Goal: Task Accomplishment & Management: Complete application form

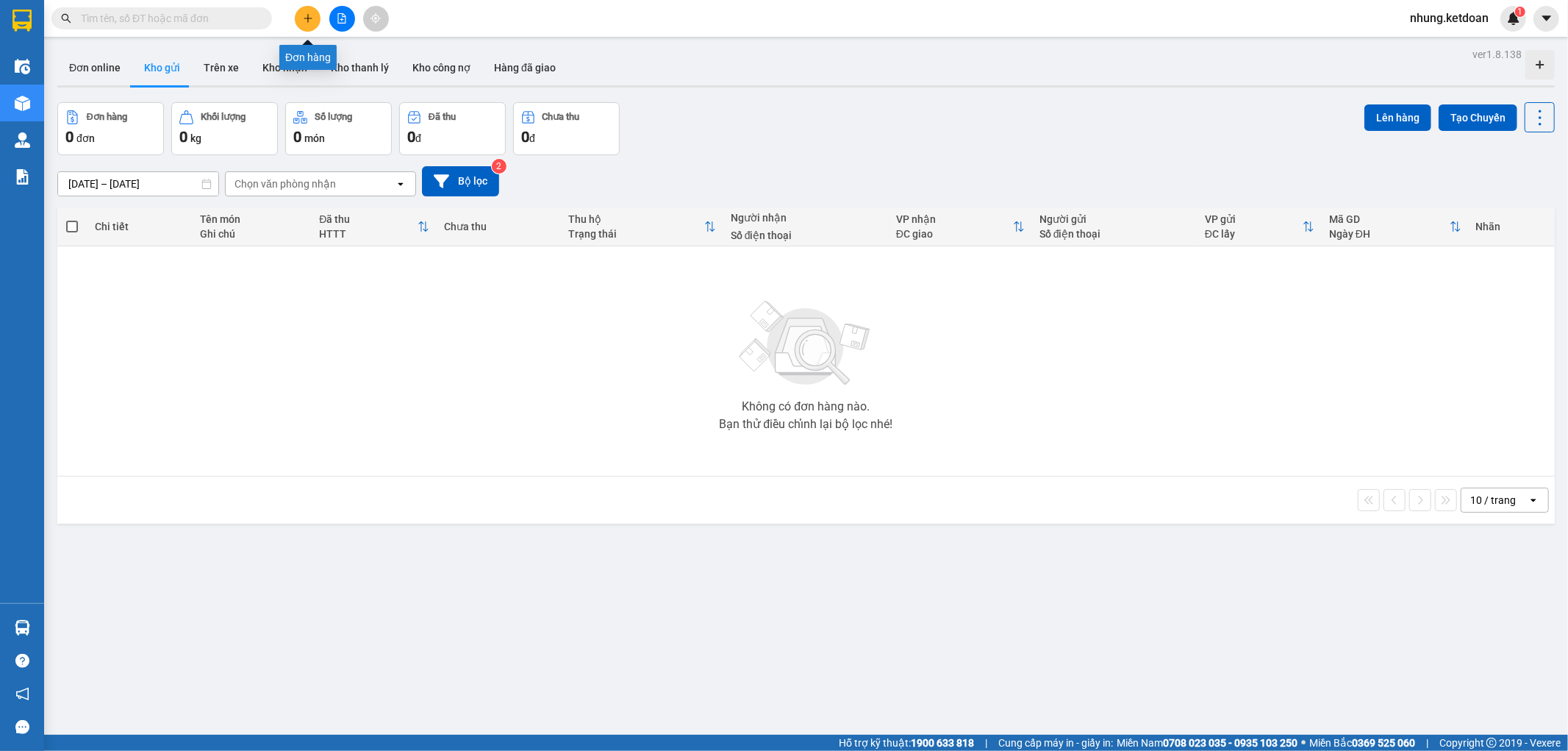
click at [306, 22] on icon "plus" at bounding box center [308, 17] width 10 height 10
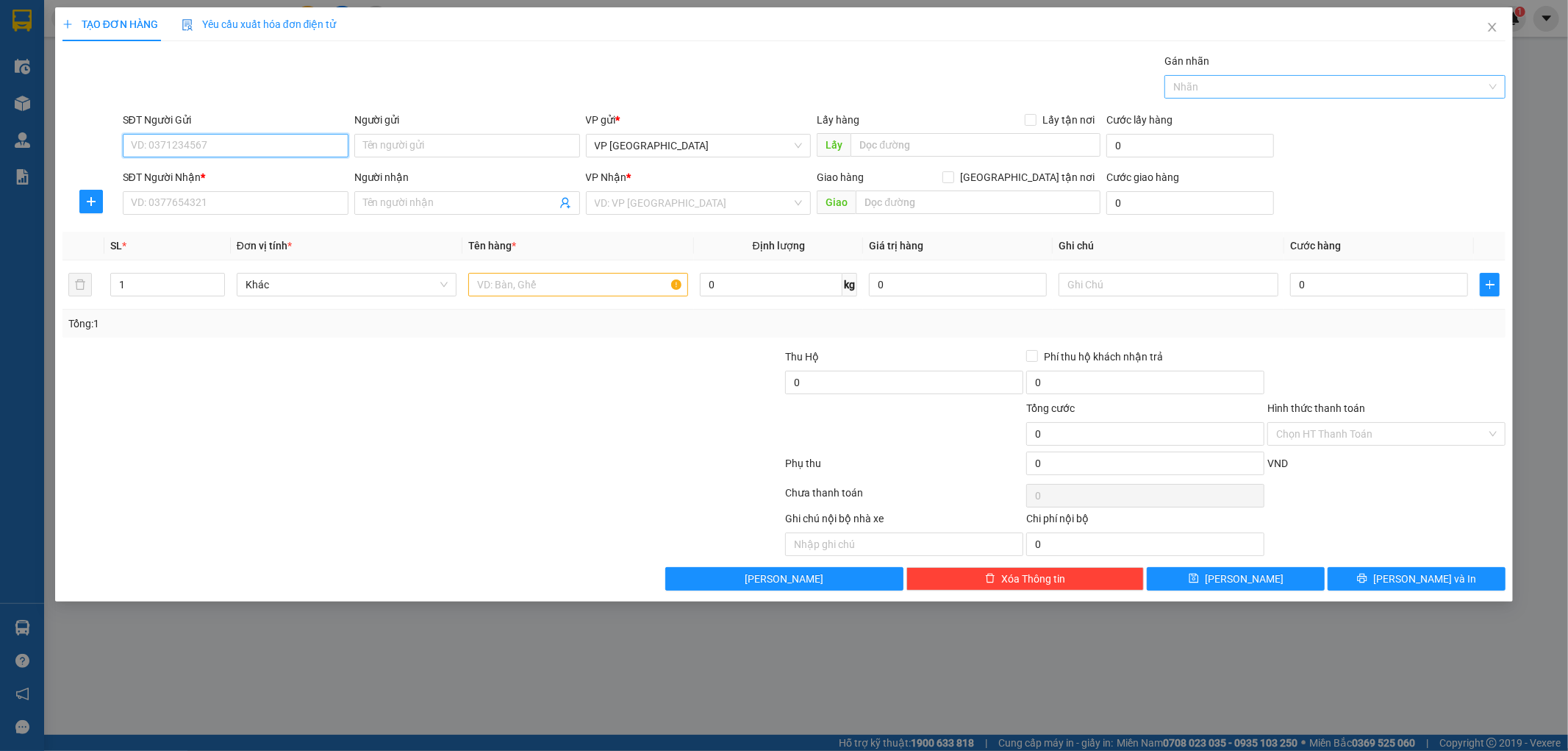
click at [1324, 83] on div at bounding box center [1328, 86] width 319 height 17
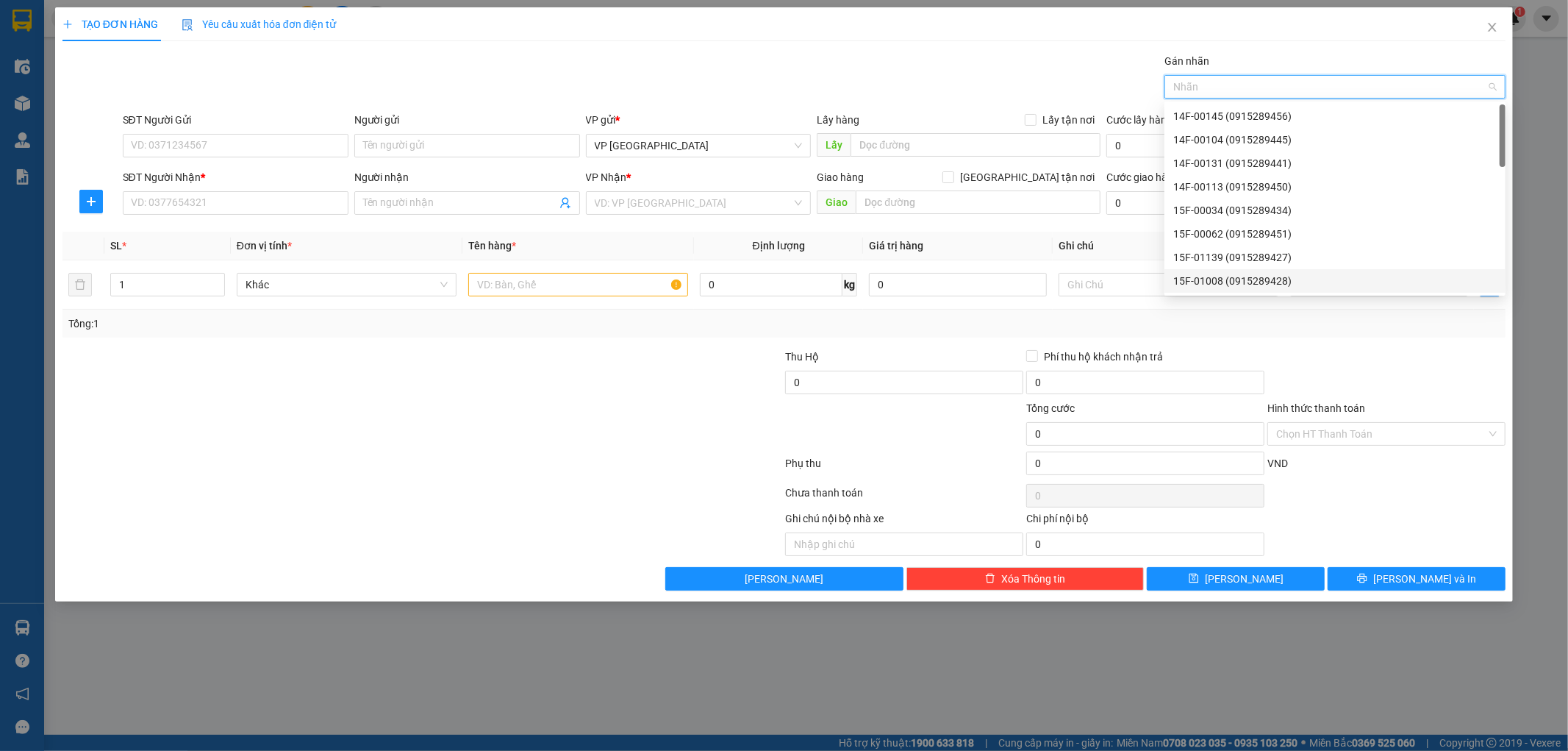
click at [1241, 285] on div "15F-01008 (0915289428)" at bounding box center [1335, 282] width 323 height 17
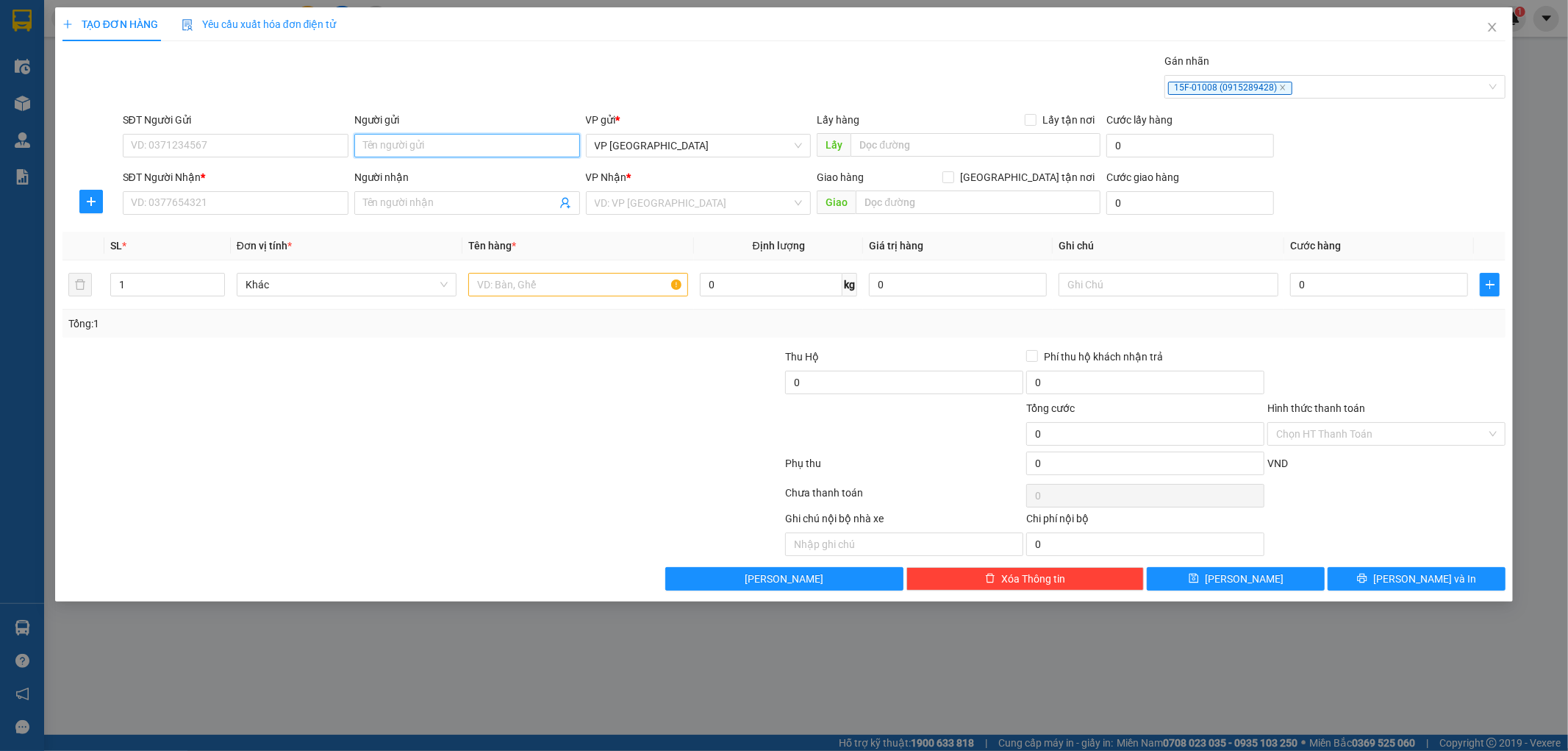
click at [468, 149] on input "Người gửi" at bounding box center [467, 146] width 225 height 24
type input "vua chả"
click at [455, 173] on div "vua chả cá - 0975730966" at bounding box center [466, 175] width 208 height 17
type input "0975730966"
type input "vua chả cá"
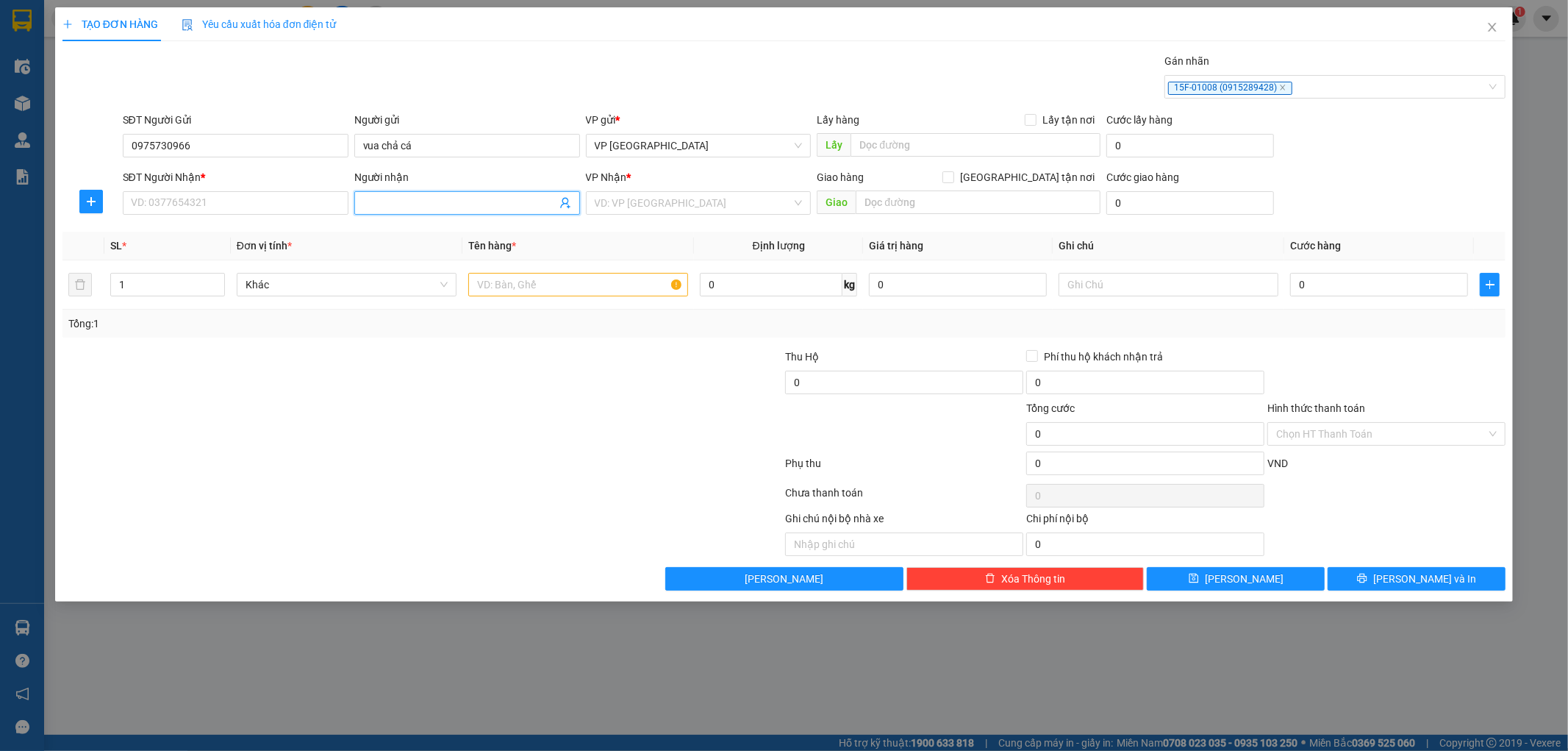
click at [380, 204] on input "Người nhận" at bounding box center [459, 204] width 193 height 17
type input "a eon"
drag, startPoint x: 452, startPoint y: 261, endPoint x: 696, endPoint y: 267, distance: 244.1
click at [459, 260] on div "A EON HẢI PHÒNG - 0869432151" at bounding box center [466, 256] width 208 height 17
type input "0869432151"
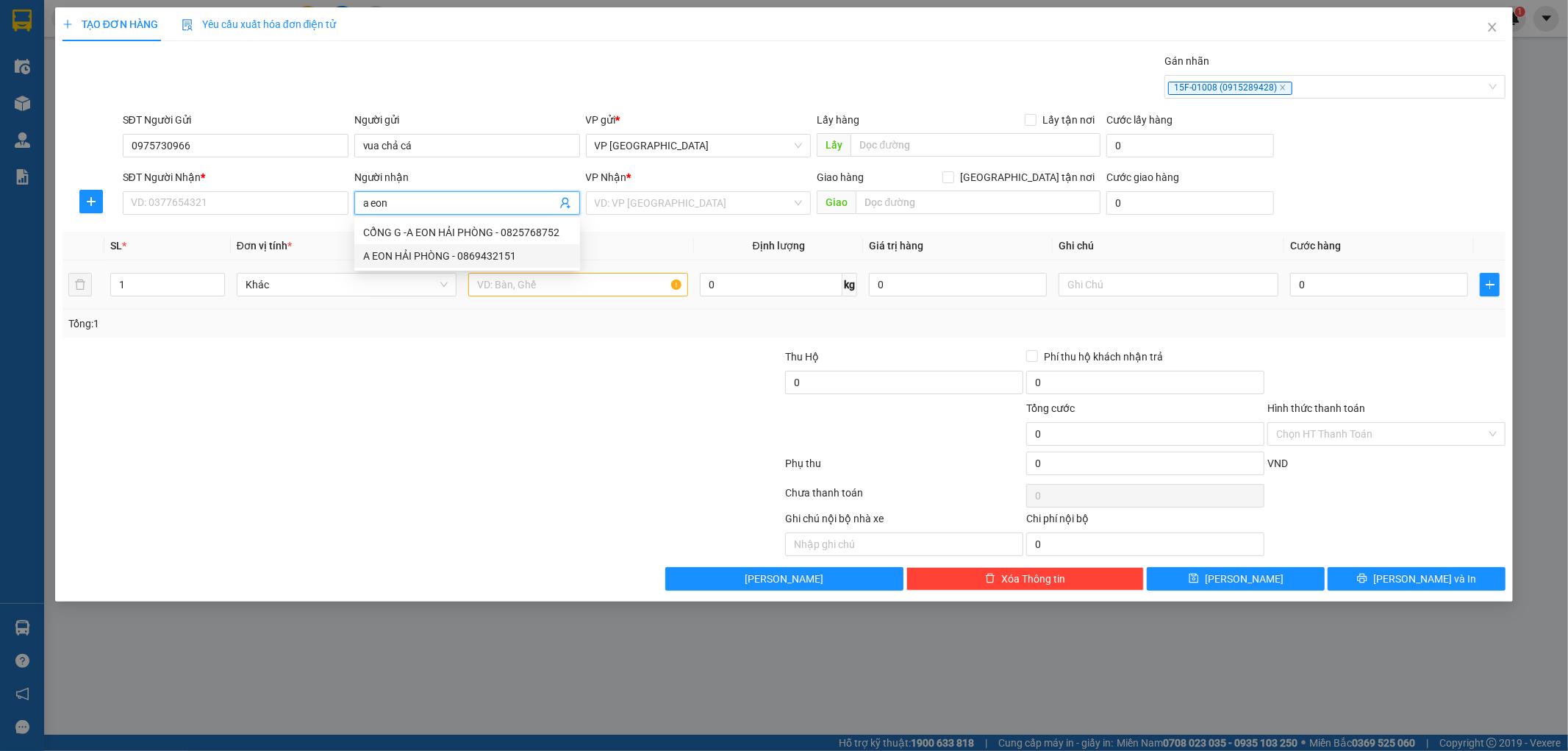
type input "A EON HẢI PHÒNG"
type input "giao tận nơi"
type input "A EON HẢI PHÒNG"
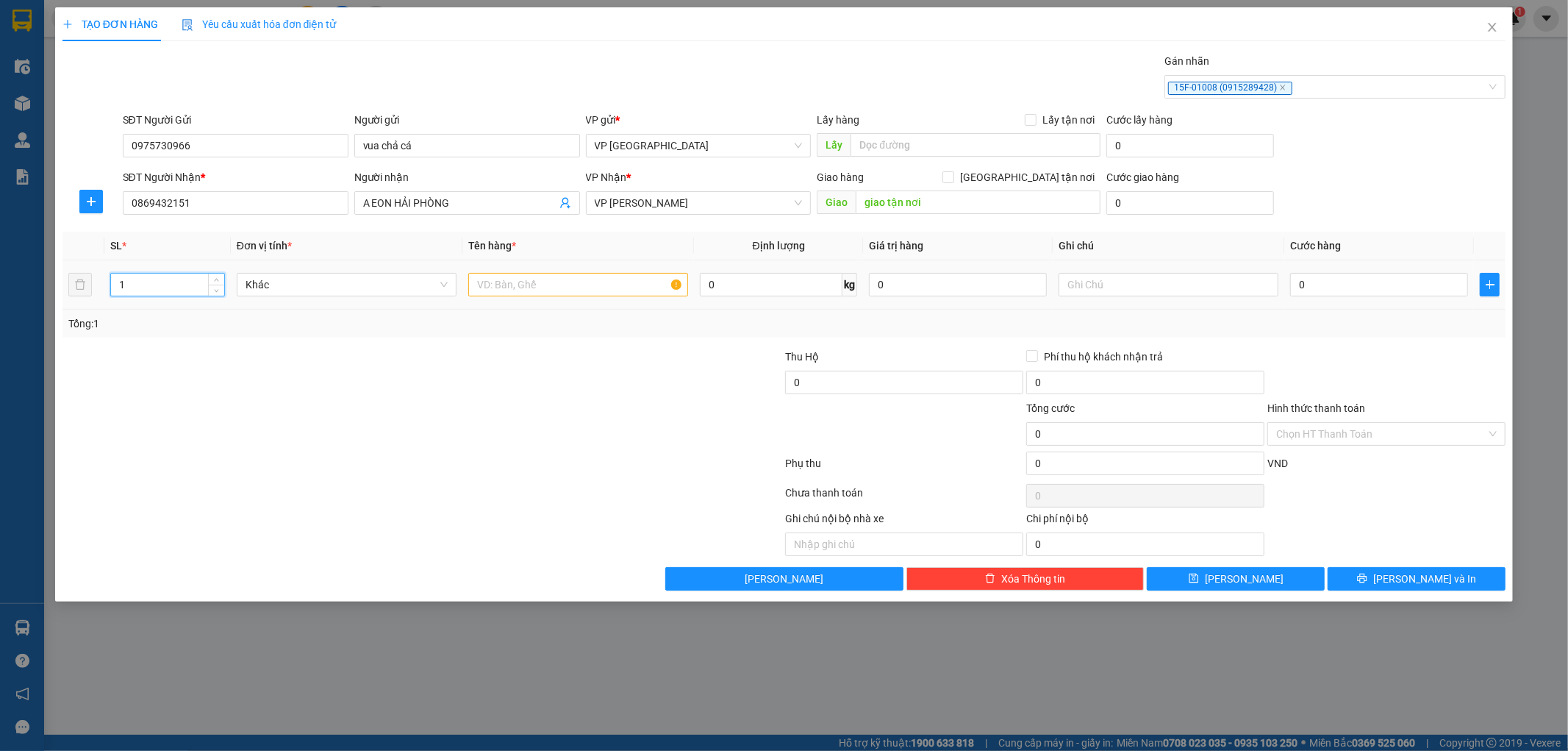
click at [146, 281] on input "1" at bounding box center [168, 284] width 114 height 22
type input "2"
click at [559, 296] on input "text" at bounding box center [578, 285] width 220 height 24
type input "thùng"
click at [1380, 293] on input "0" at bounding box center [1379, 285] width 178 height 24
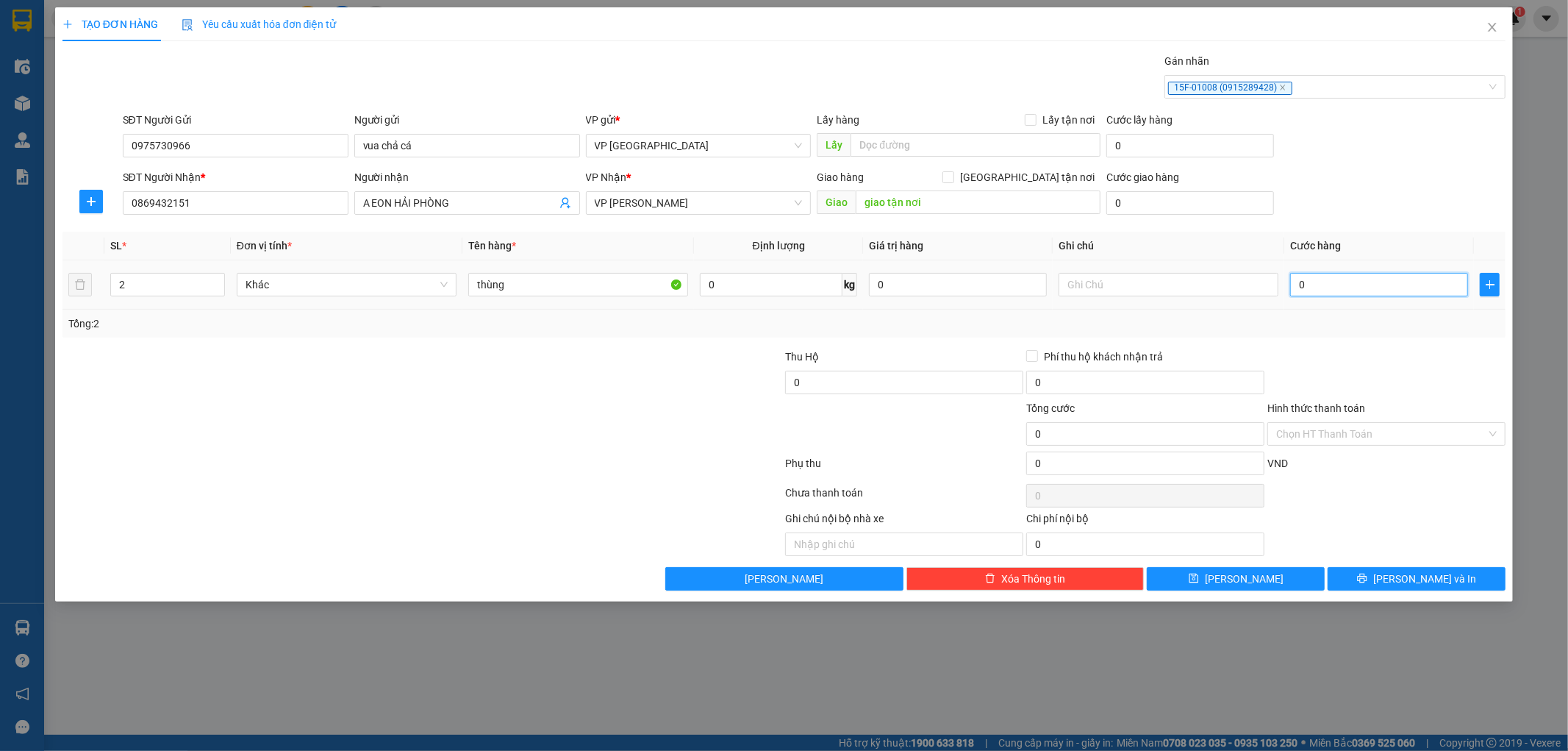
type input "2"
type input "20"
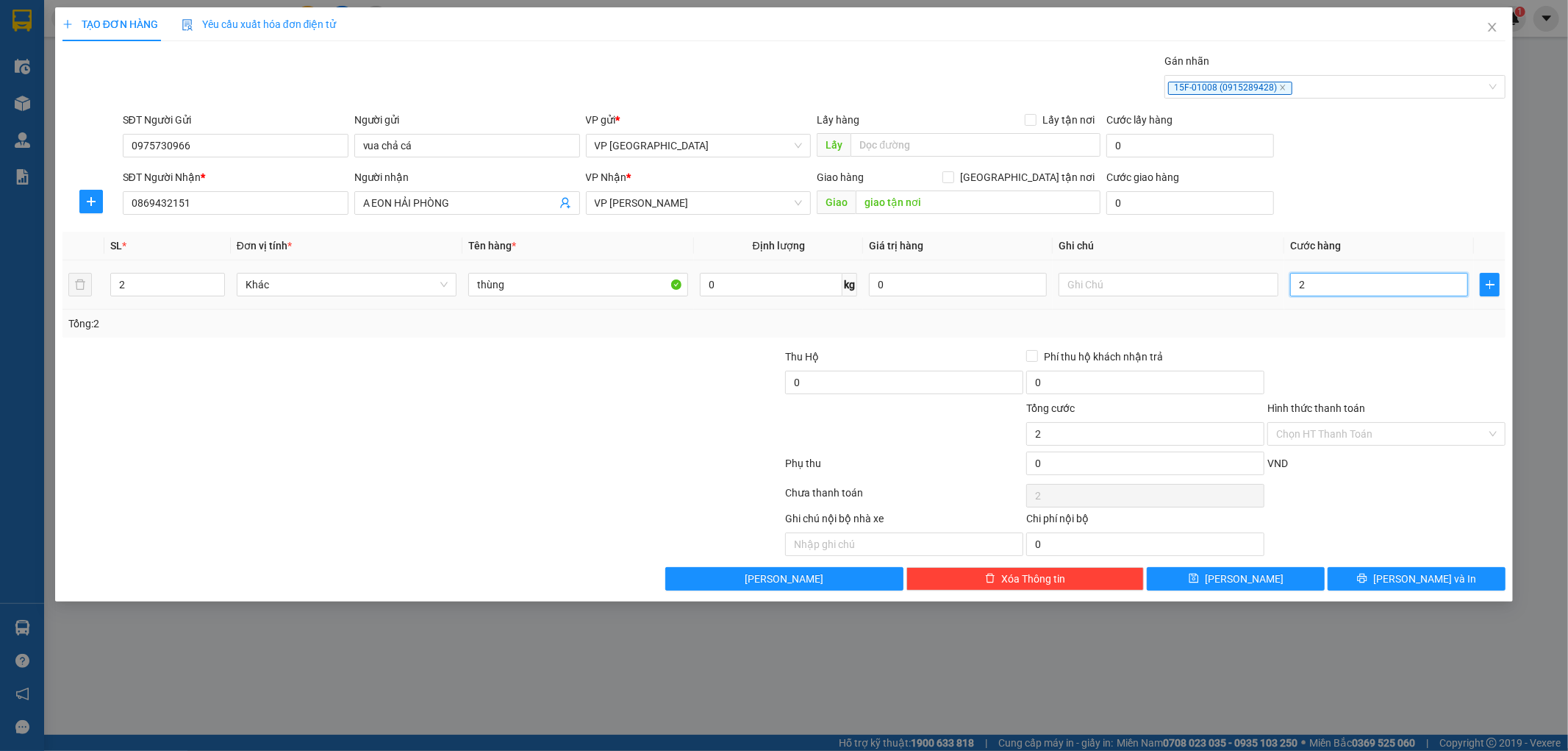
type input "20"
type input "200"
type input "2.000"
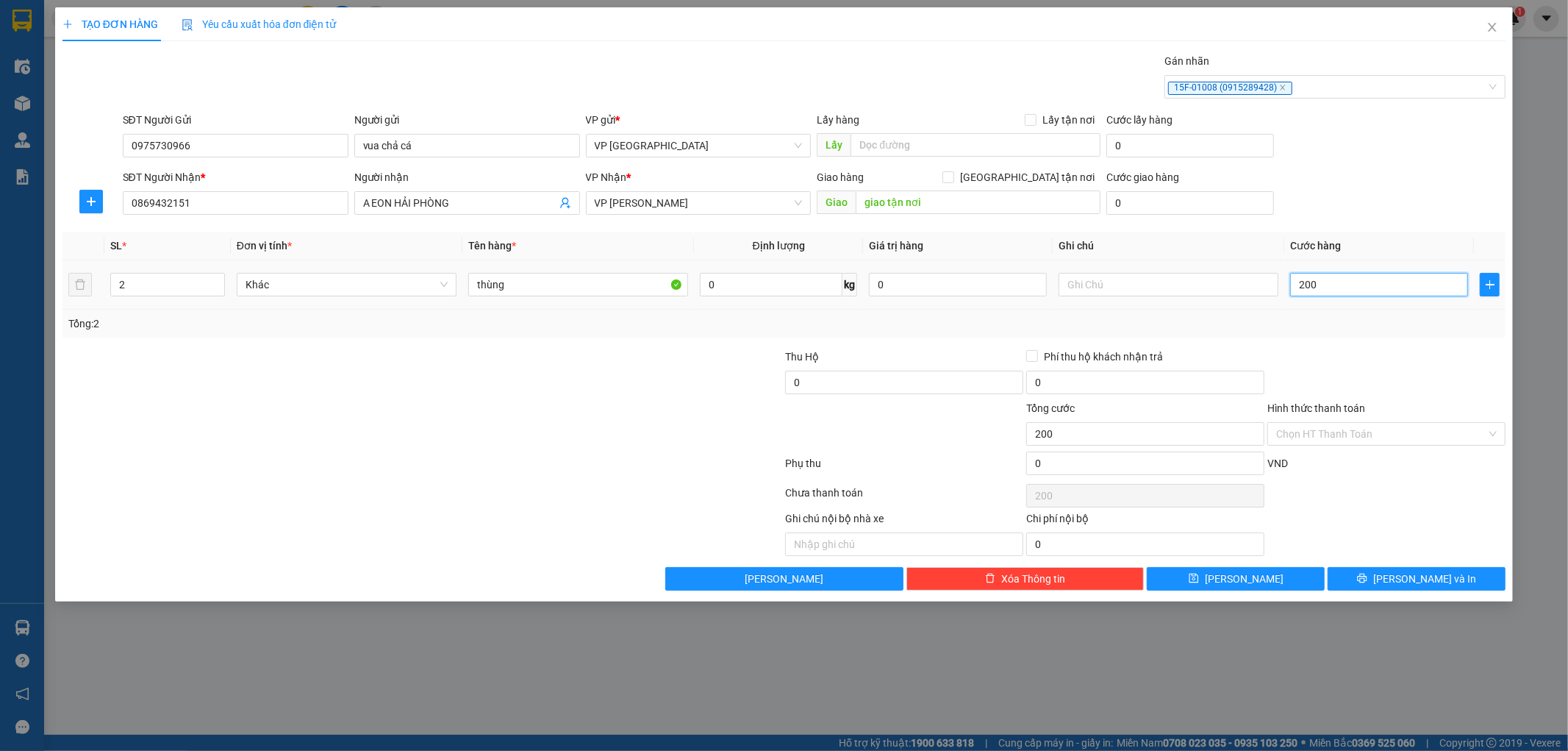
type input "2.000"
type input "20.000"
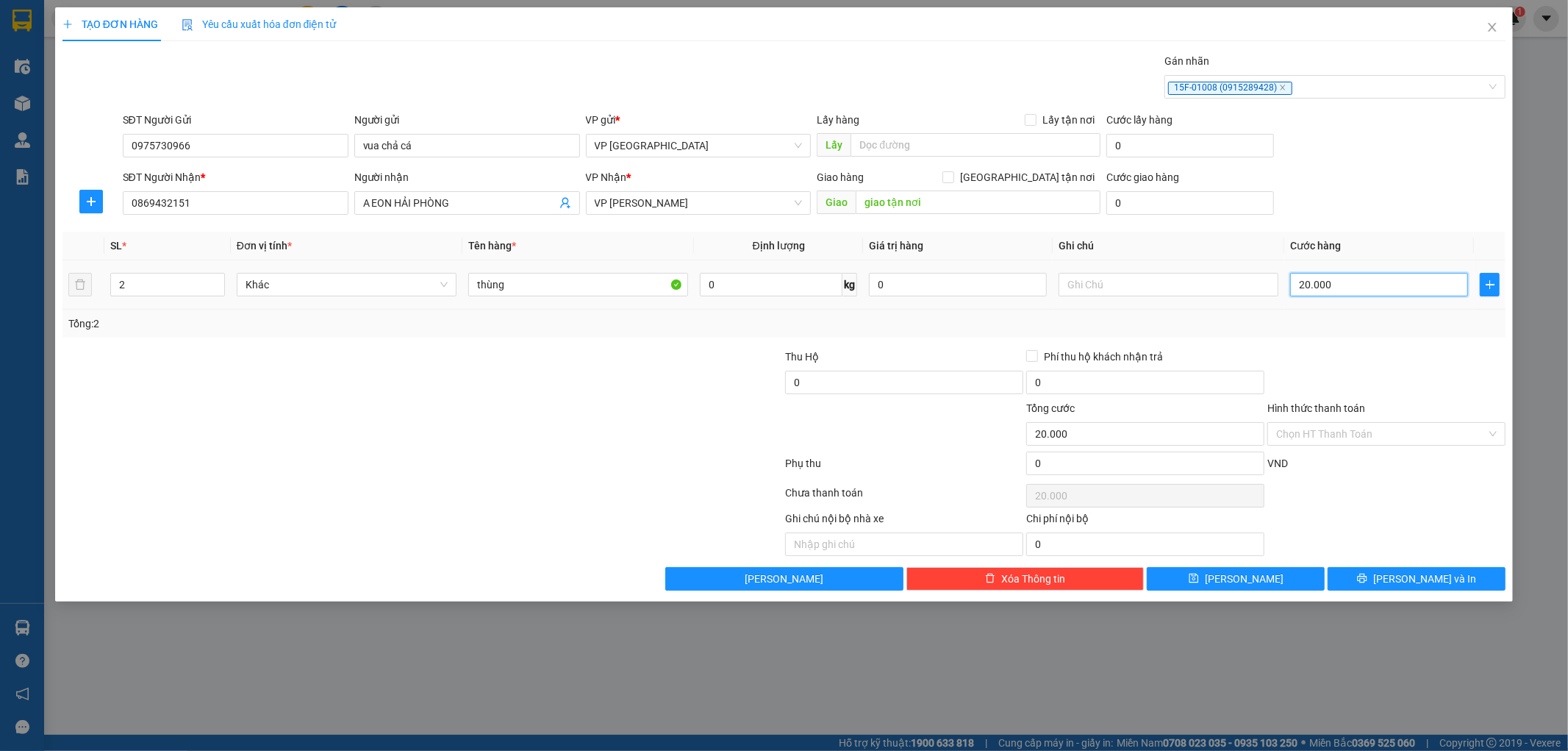
type input "200.000"
click at [1200, 579] on icon "save" at bounding box center [1193, 578] width 10 height 10
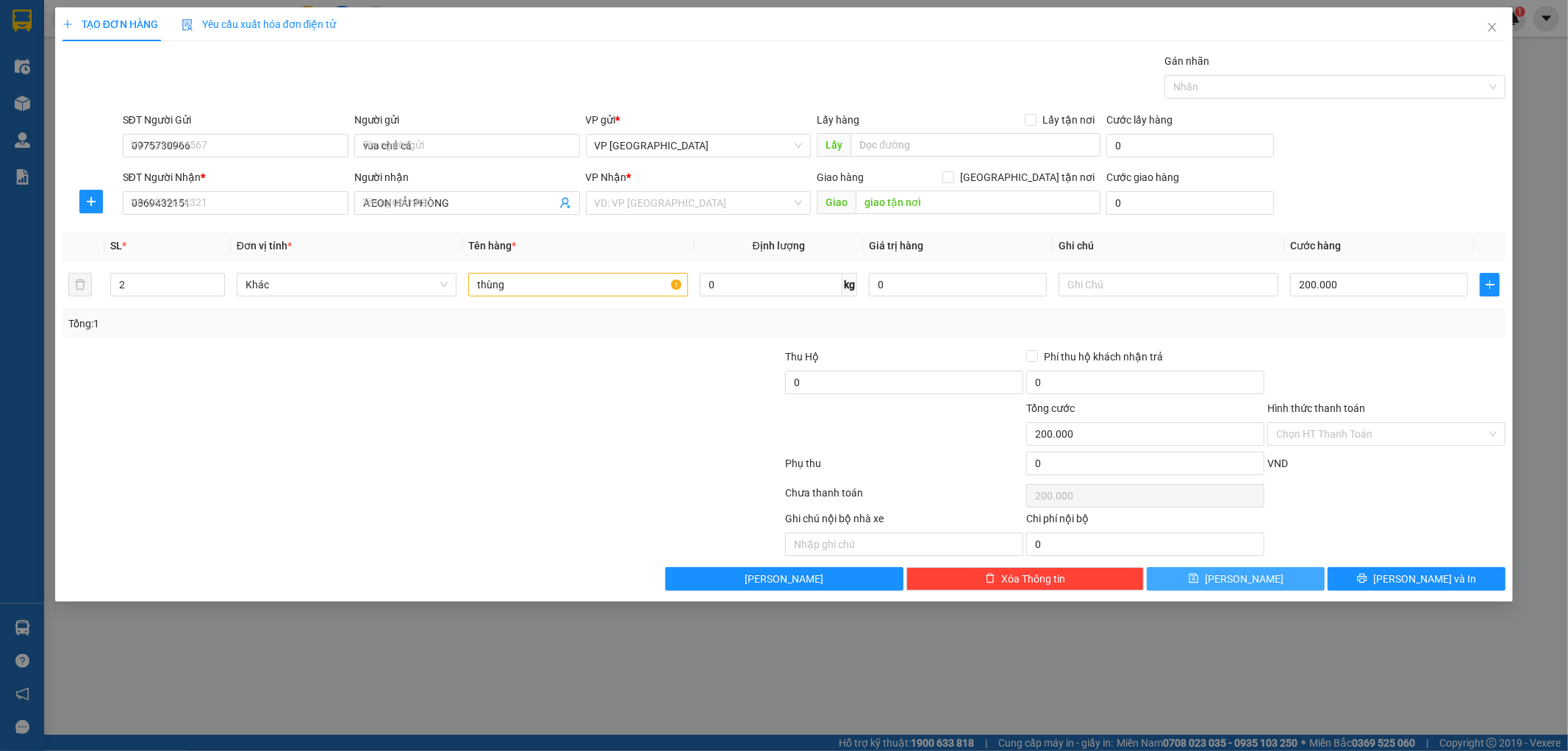
type input "1"
type input "0"
drag, startPoint x: 1234, startPoint y: 84, endPoint x: 1498, endPoint y: 177, distance: 279.9
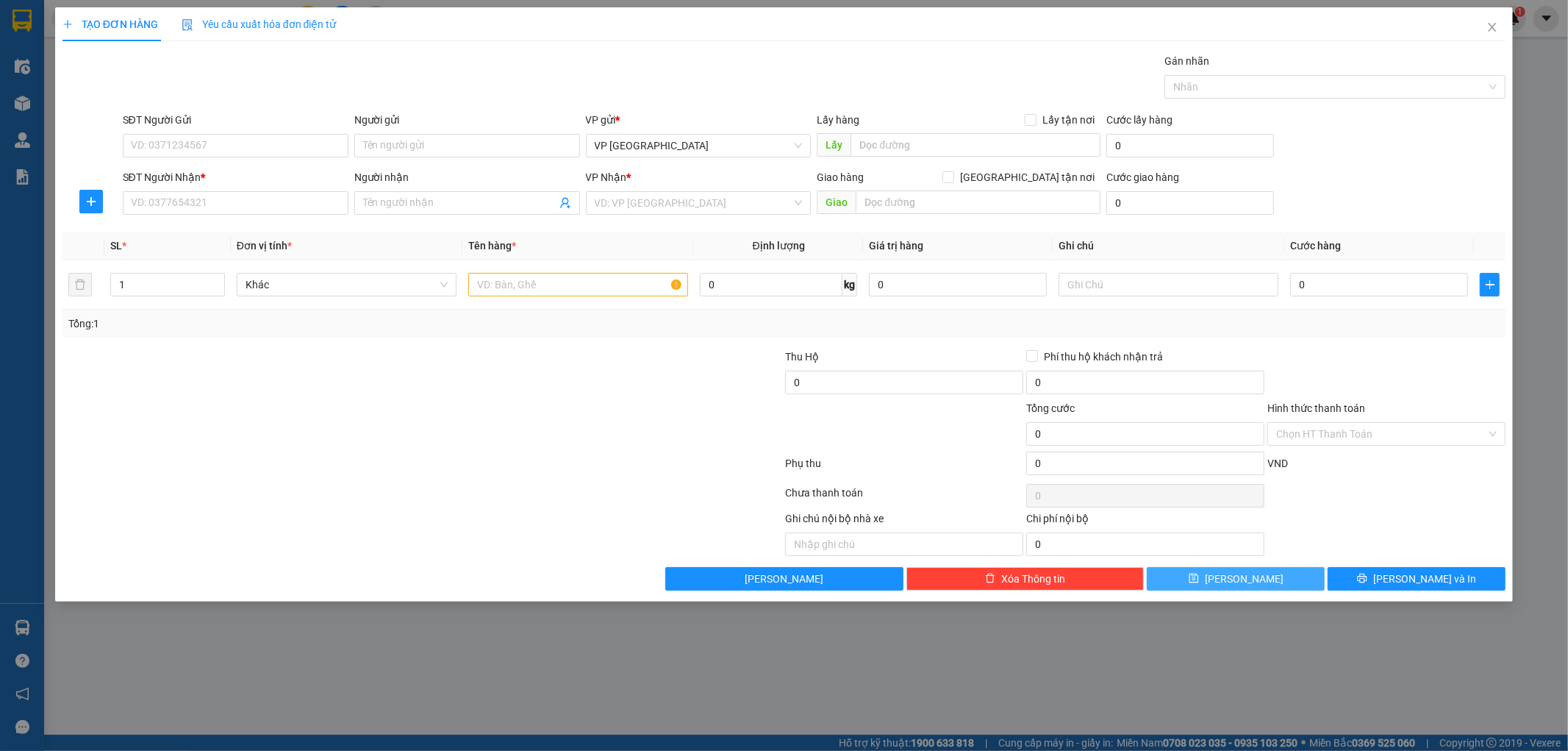
click at [1237, 85] on div at bounding box center [1328, 86] width 319 height 17
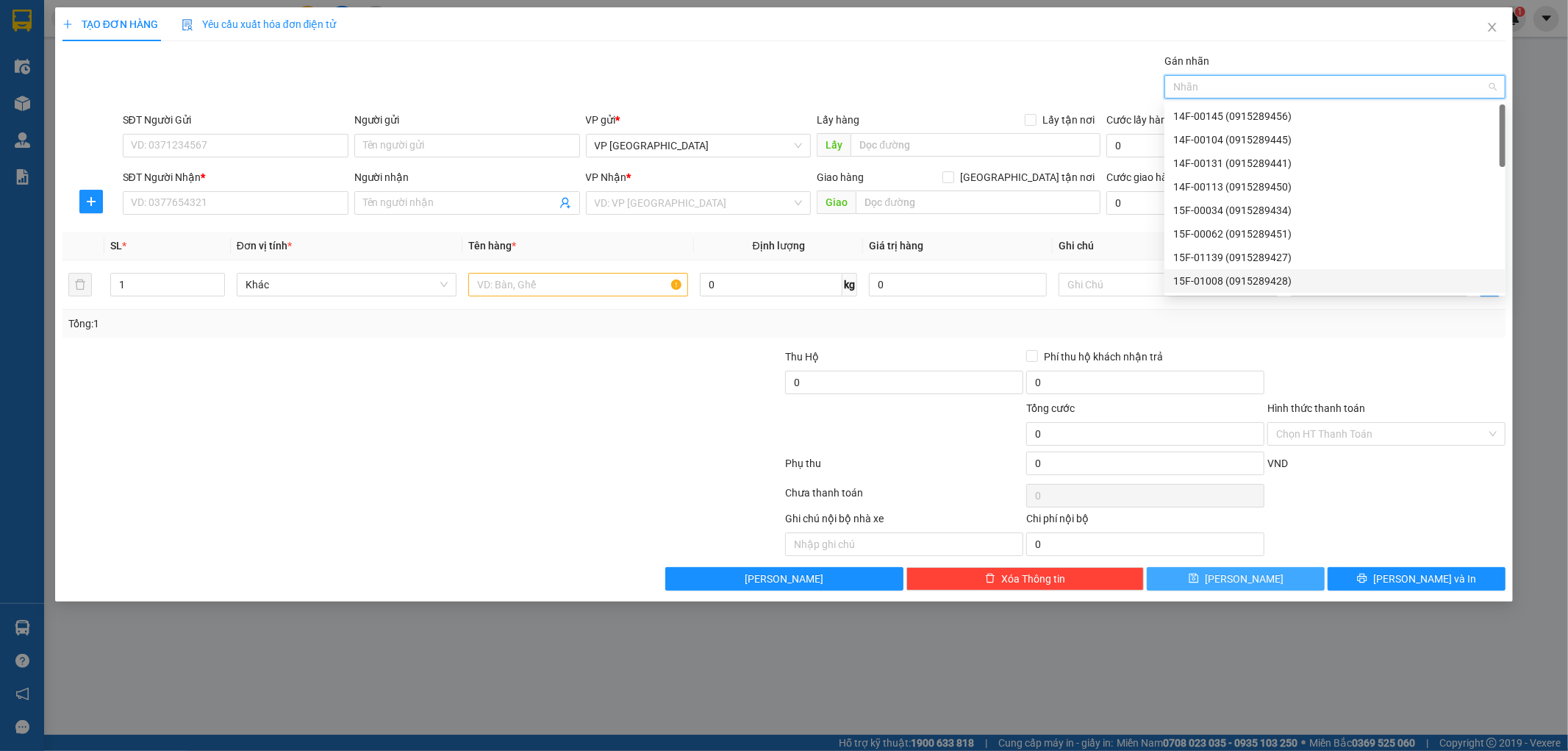
click at [1217, 285] on div "15F-01008 (0915289428)" at bounding box center [1335, 282] width 323 height 17
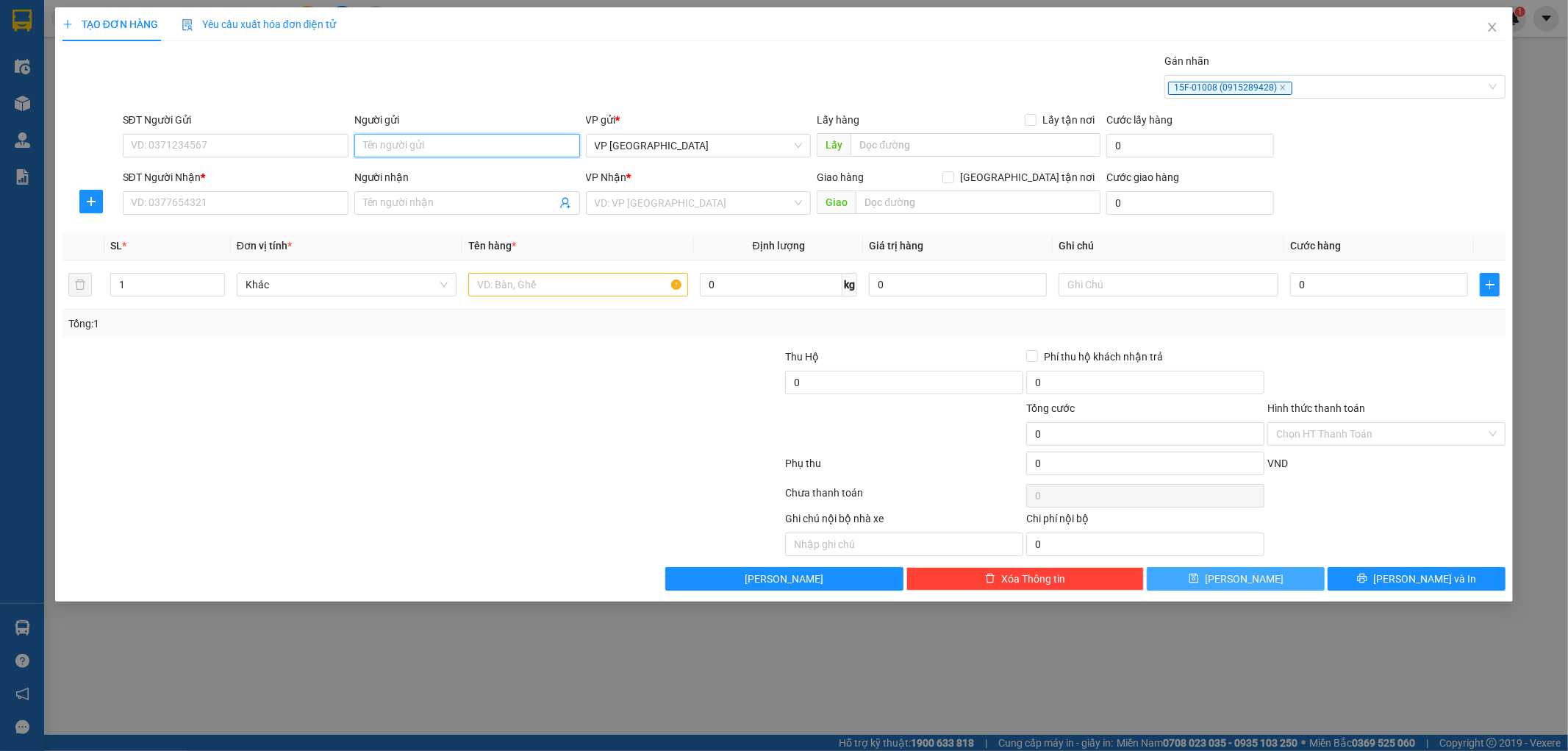
click at [422, 148] on input "Người gửi" at bounding box center [467, 146] width 225 height 24
type input "vua chả"
click at [397, 173] on div "vua chả cá - 0975730966" at bounding box center [466, 175] width 208 height 17
type input "0975730966"
type input "vua chả cá"
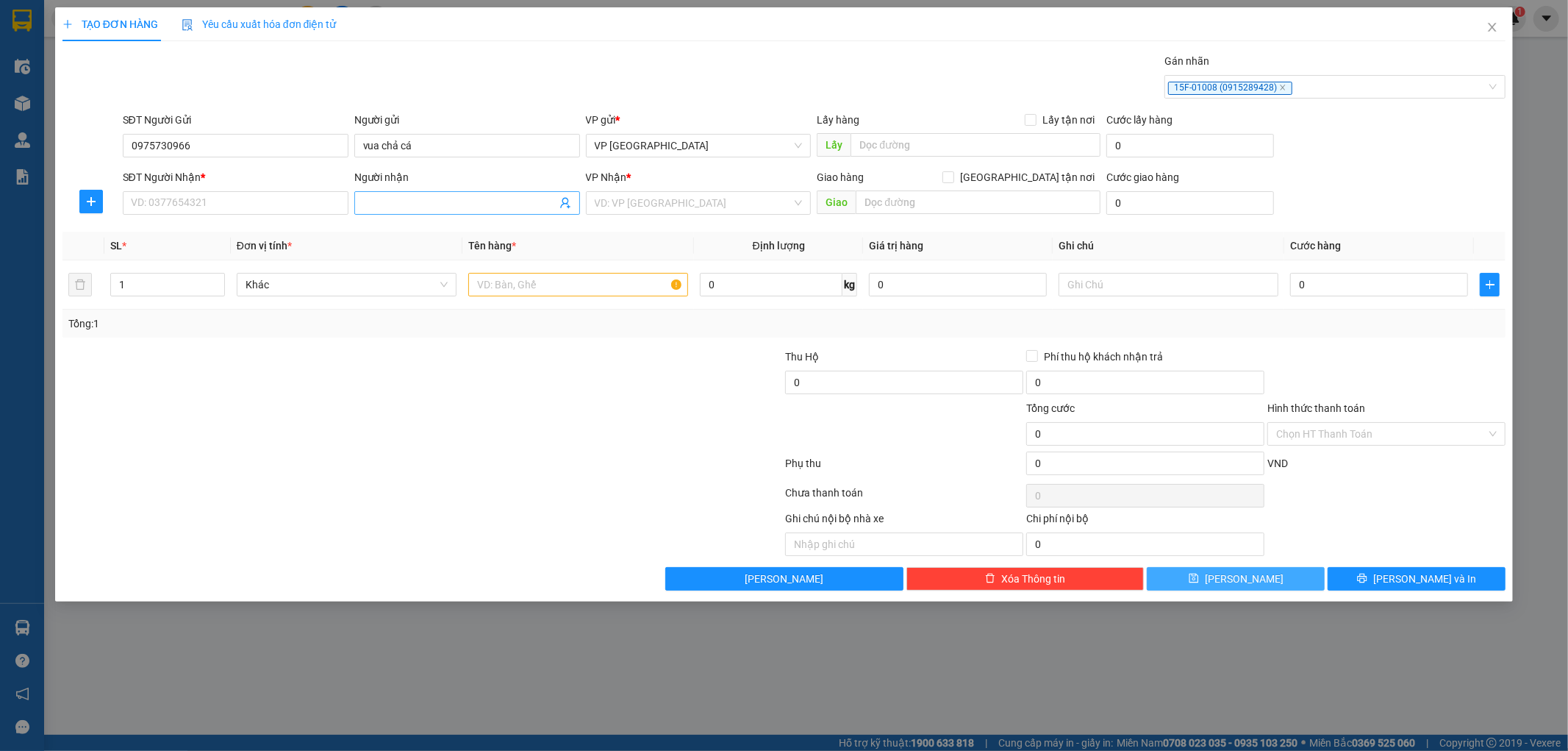
click at [433, 204] on input "Người nhận" at bounding box center [459, 204] width 193 height 17
type input "chả"
click at [433, 230] on div "CHẢ CÁ CẦU ĐẤT - 0326925715" at bounding box center [466, 233] width 208 height 17
type input "0326925715"
type input "CHẢ CÁ CẦU ĐẤT"
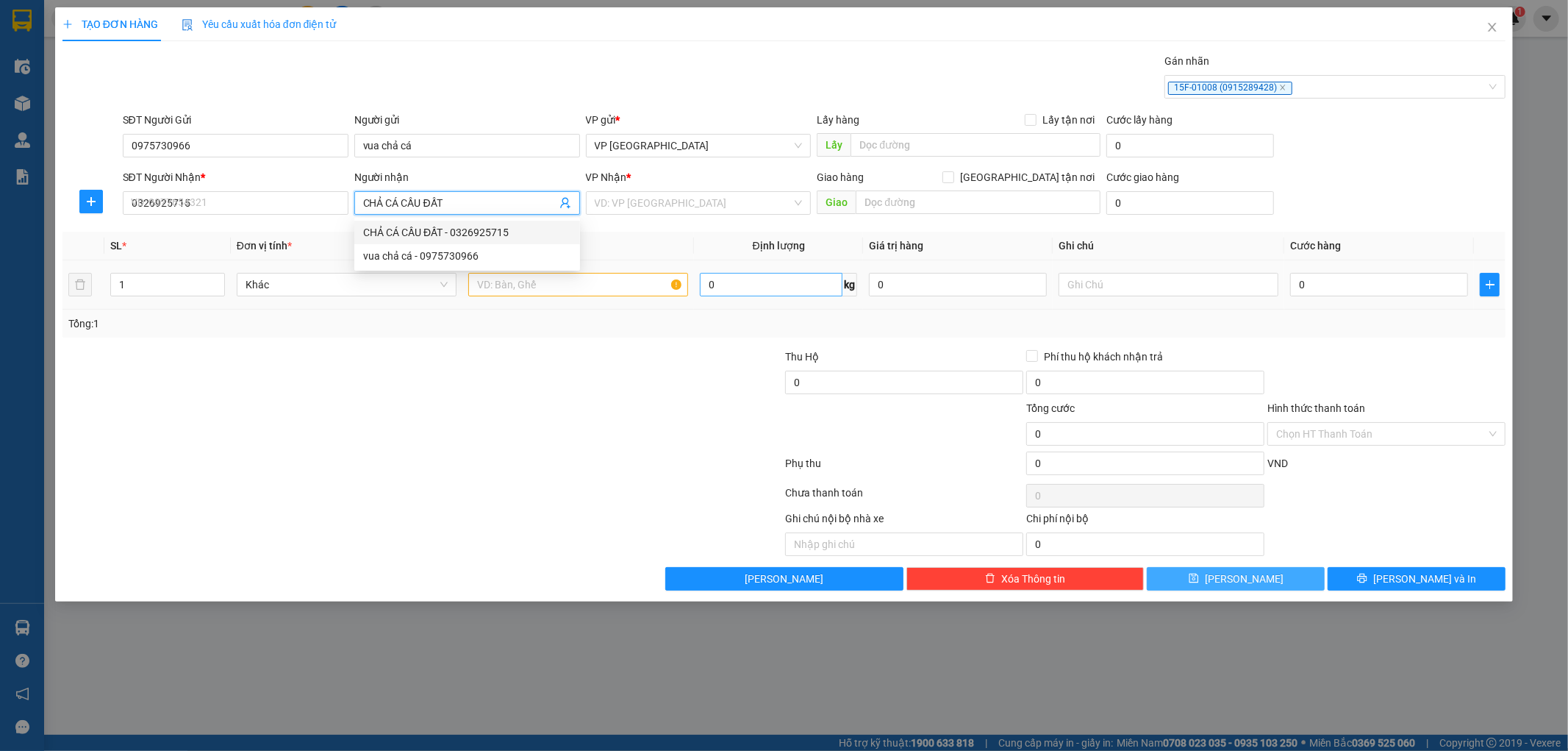
type input "[GEOGRAPHIC_DATA] NƠI"
type input "CHẢ CÁ CẦU ĐẤT"
click at [552, 289] on input "text" at bounding box center [578, 285] width 220 height 24
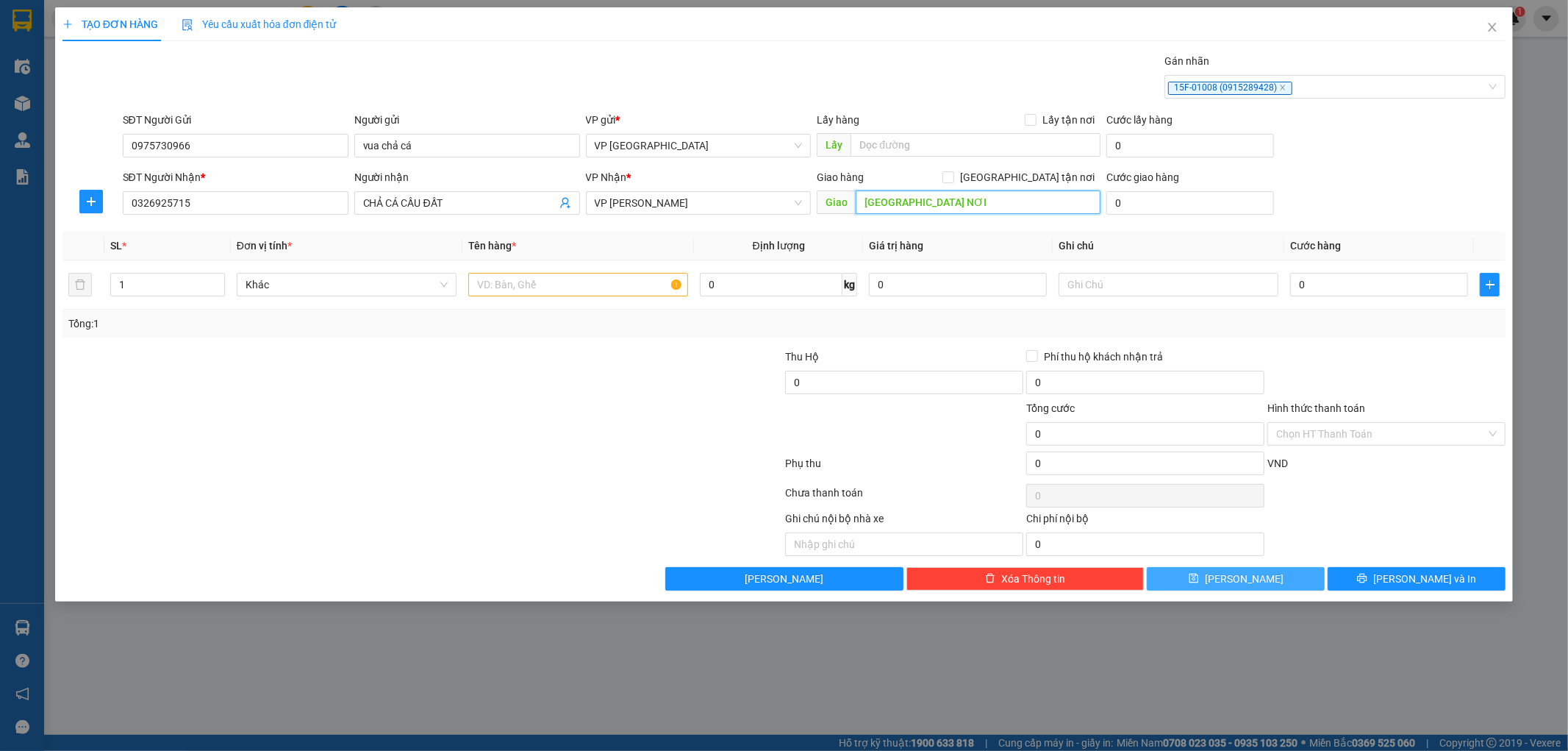
click at [972, 208] on input "[GEOGRAPHIC_DATA] NƠI" at bounding box center [978, 203] width 245 height 24
type input "[GEOGRAPHIC_DATA] NƠI [PERSON_NAME]"
click at [488, 273] on input "text" at bounding box center [578, 285] width 220 height 24
click at [515, 293] on input "text" at bounding box center [578, 285] width 220 height 24
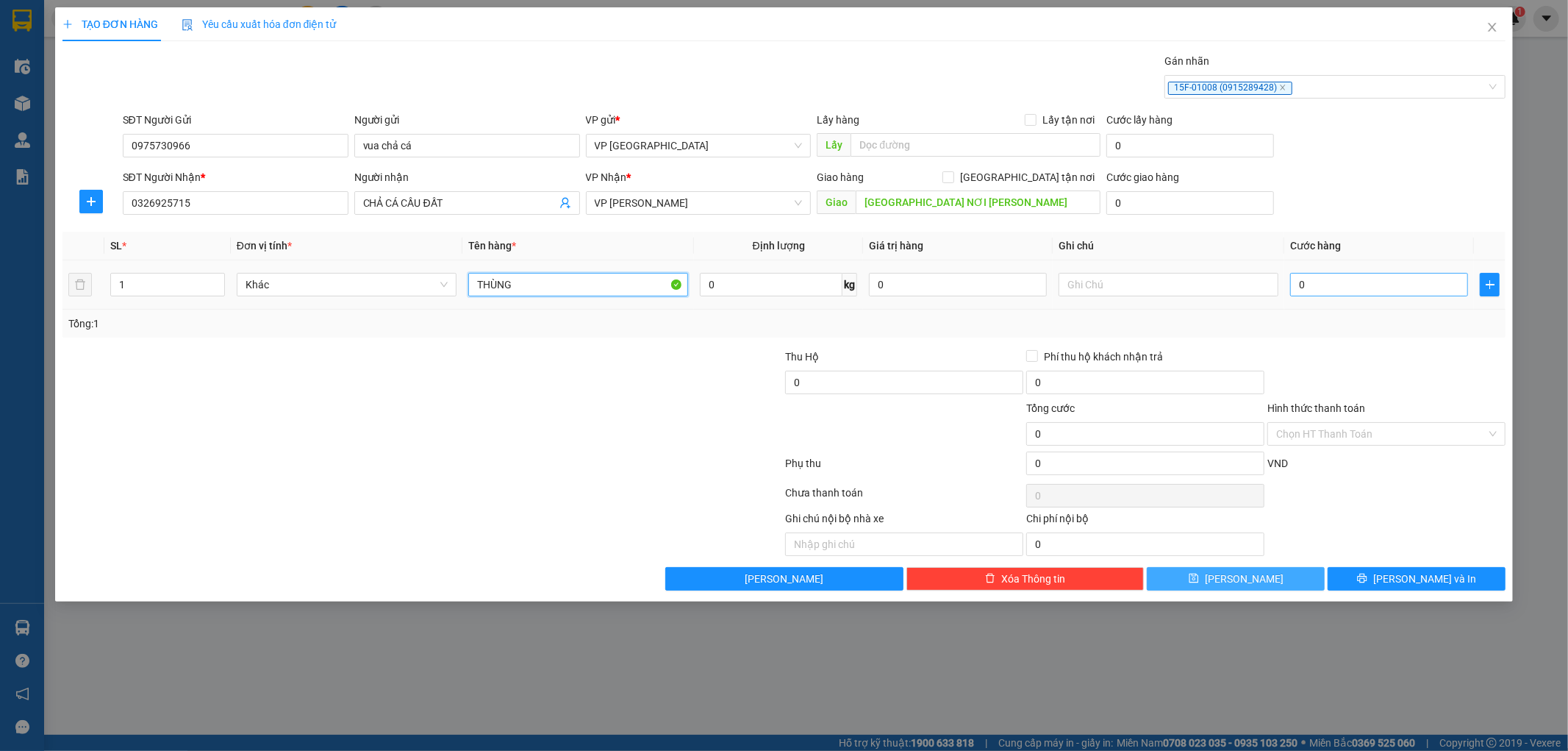
type input "THÙNG"
click at [1348, 285] on input "0" at bounding box center [1379, 285] width 178 height 24
type input "1"
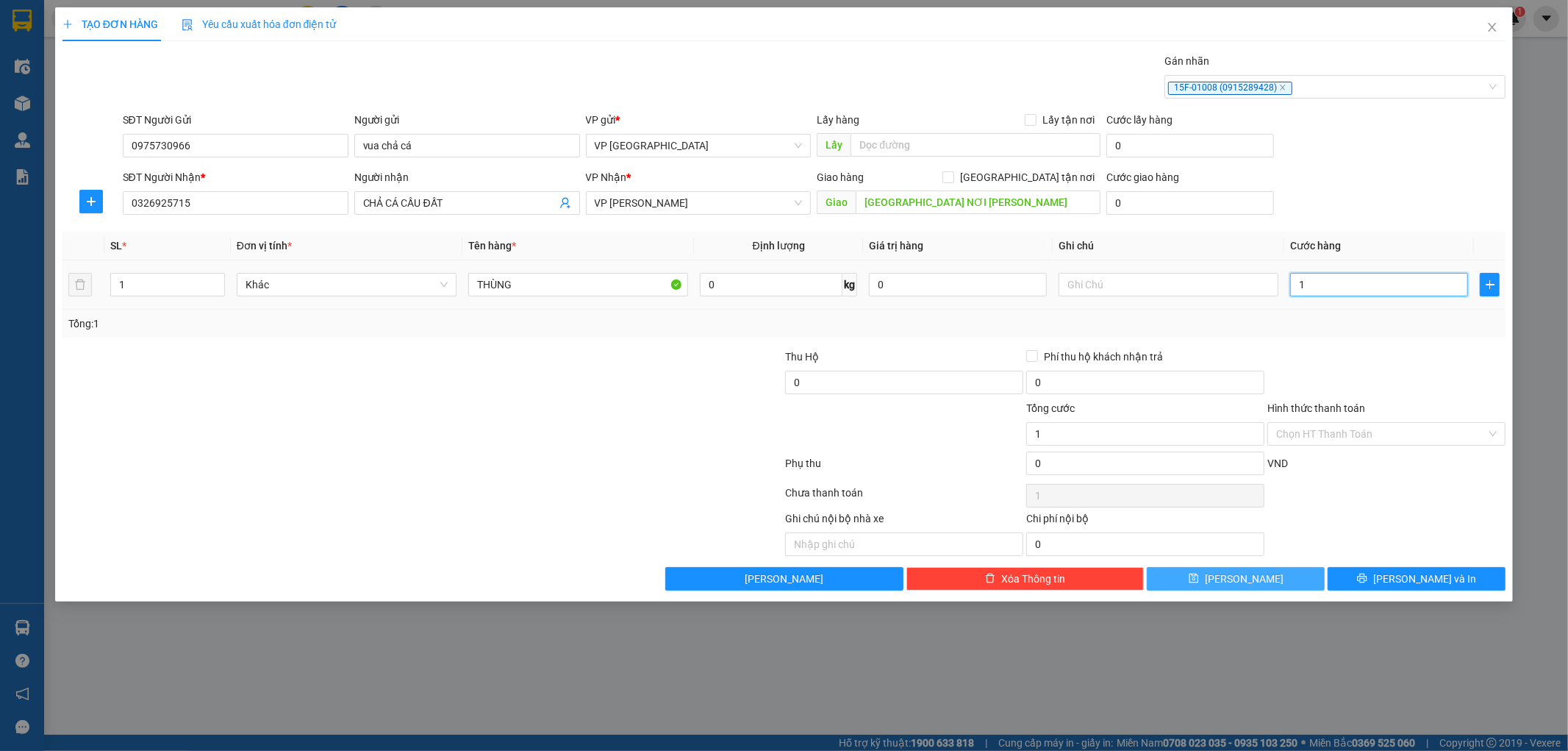
type input "10"
type input "100"
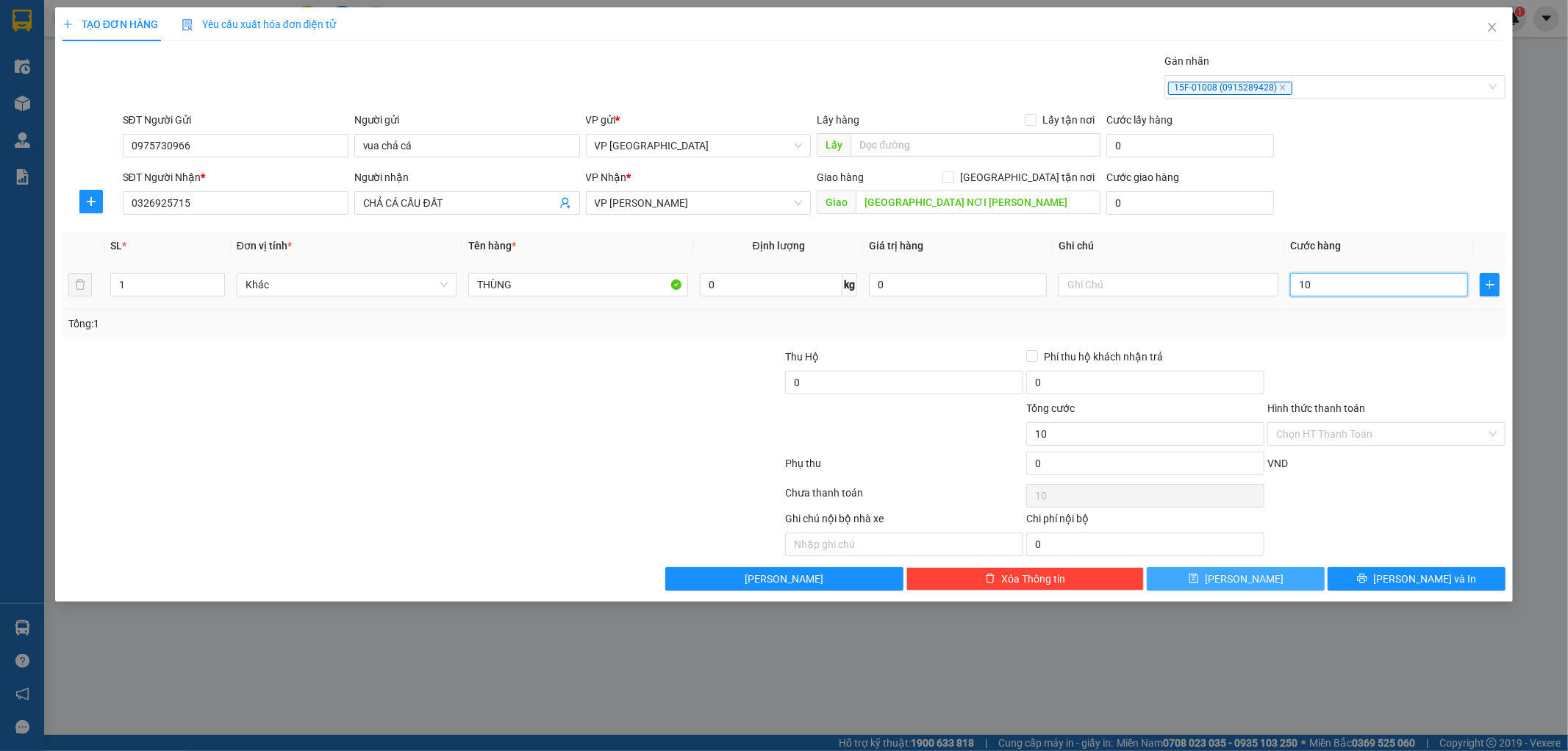
type input "100"
type input "1.000"
type input "10.000"
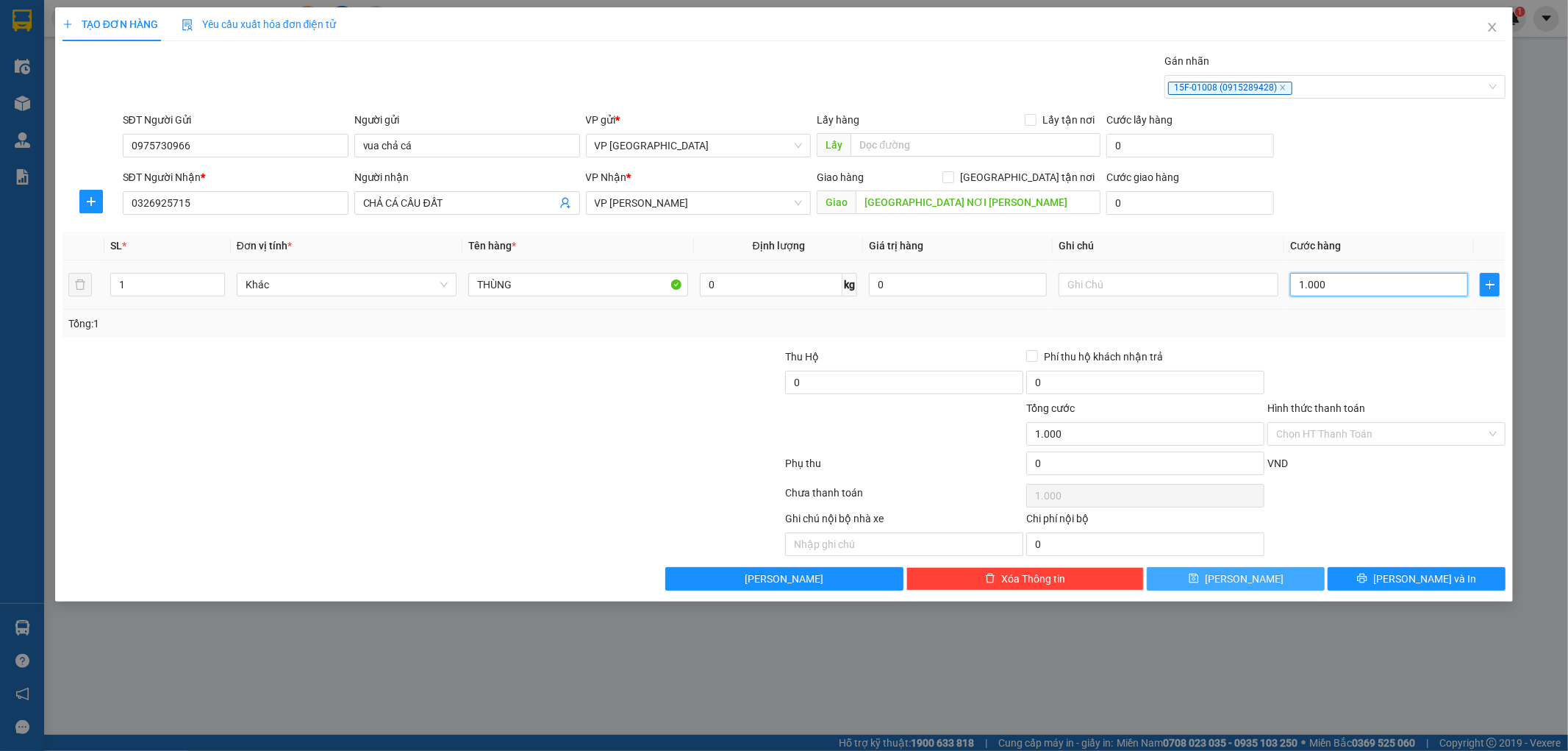
type input "10.000"
type input "100.000"
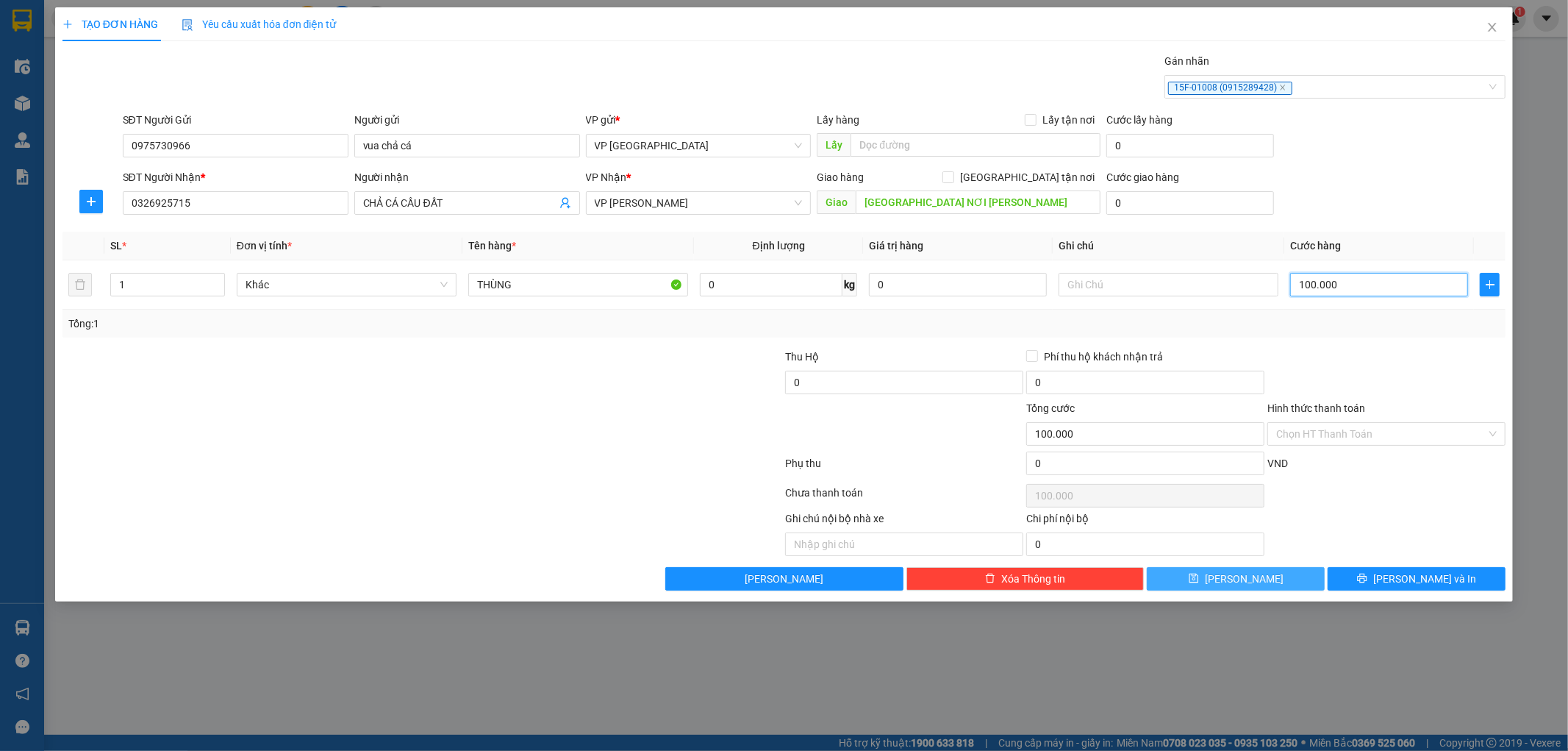
type input "100.000"
click at [1213, 585] on button "[PERSON_NAME]" at bounding box center [1236, 580] width 178 height 24
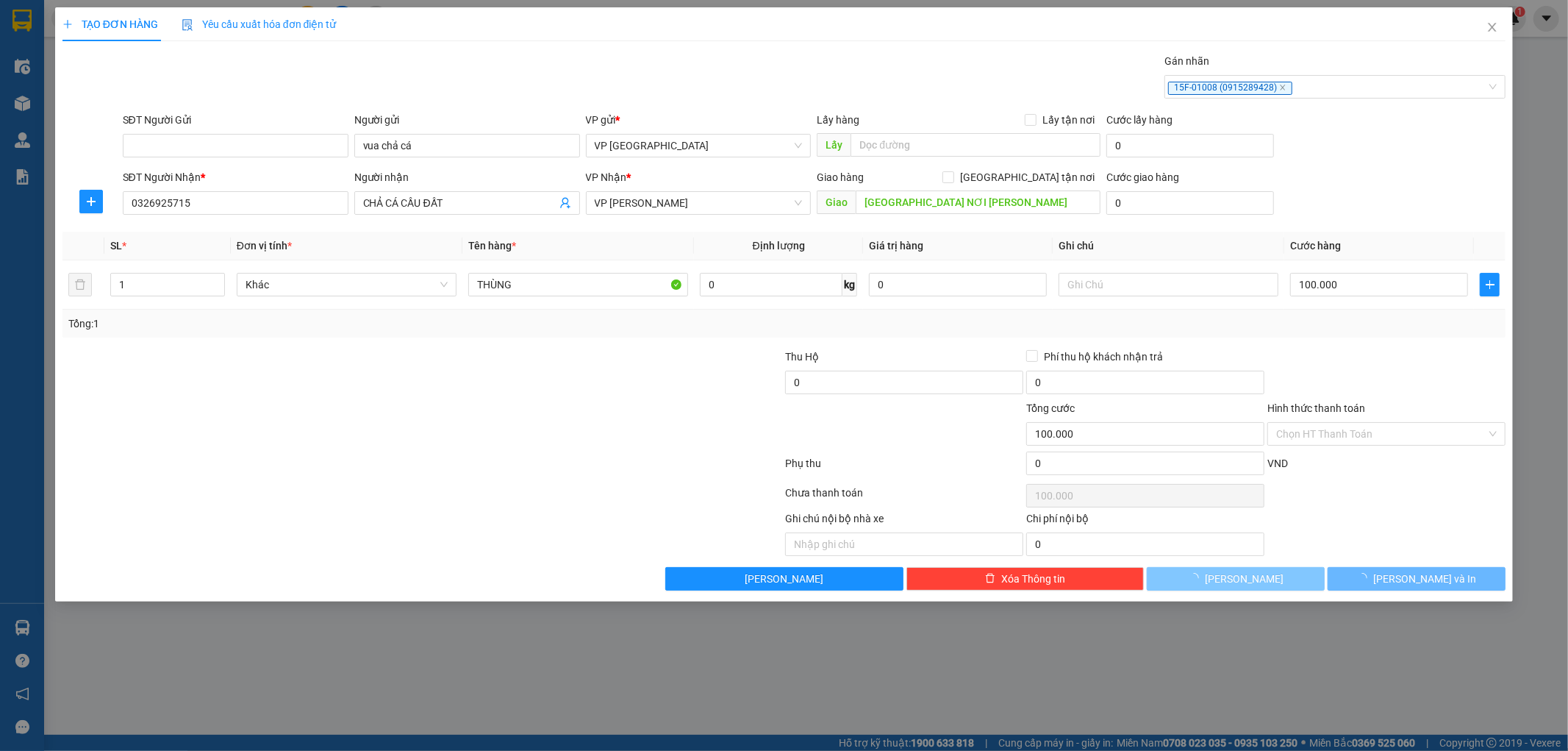
type input "0"
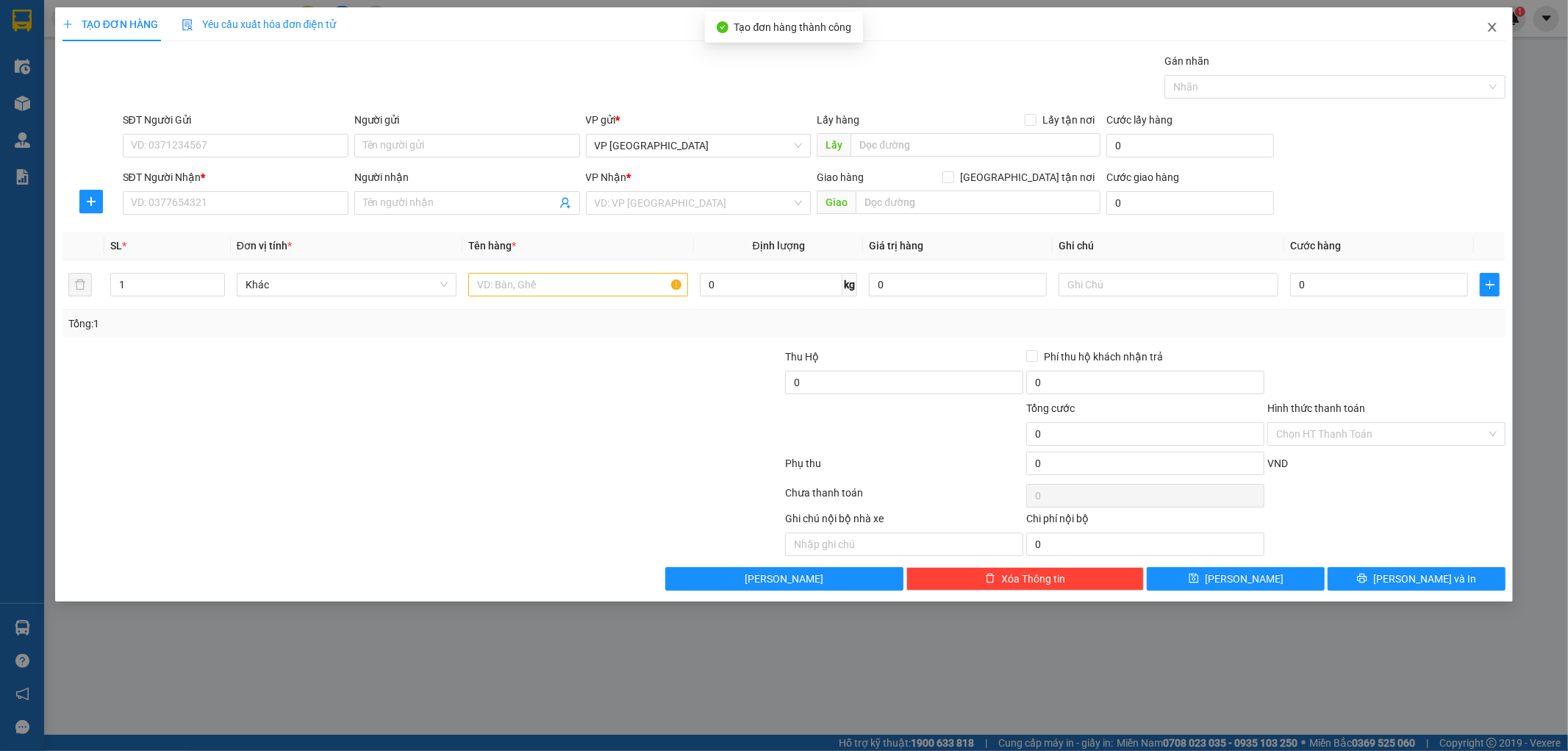
click at [1495, 29] on icon "close" at bounding box center [1492, 27] width 12 height 12
